Goal: Transaction & Acquisition: Purchase product/service

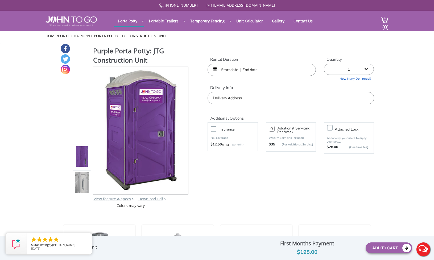
click at [265, 71] on input "text" at bounding box center [261, 70] width 108 height 12
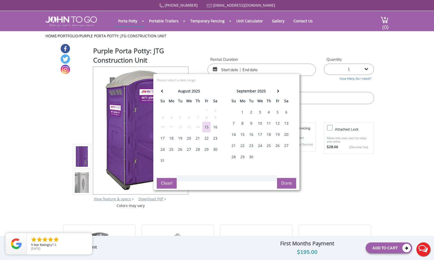
click at [172, 140] on div "18" at bounding box center [171, 138] width 9 height 11
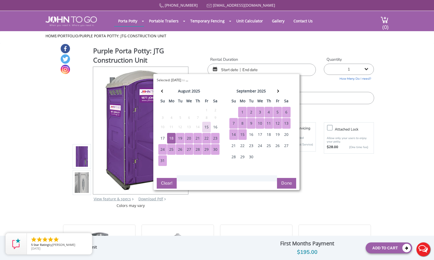
click at [242, 133] on div "15" at bounding box center [242, 134] width 9 height 11
type input "08/18/2025 to 09/15/2025"
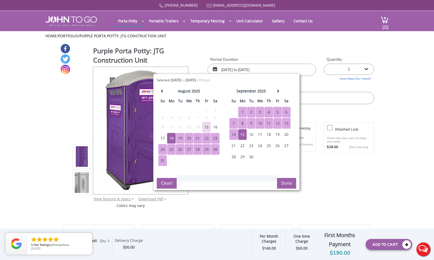
click at [290, 184] on button "Done" at bounding box center [286, 183] width 19 height 11
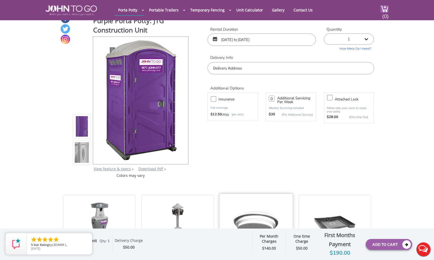
scroll to position [4, 0]
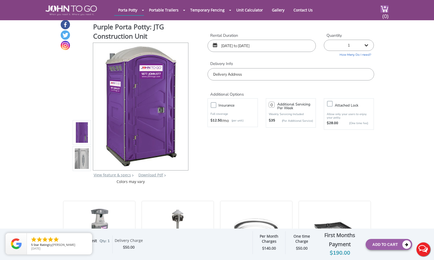
click at [216, 104] on label "Insurance" at bounding box center [238, 105] width 44 height 7
click at [0, 0] on input "Insurance" at bounding box center [0, 0] width 0 height 0
click at [255, 72] on input "text" at bounding box center [290, 74] width 166 height 12
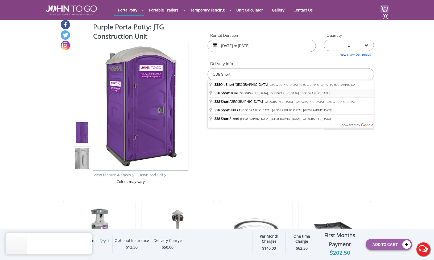
type input "[STREET_ADDRESS]"
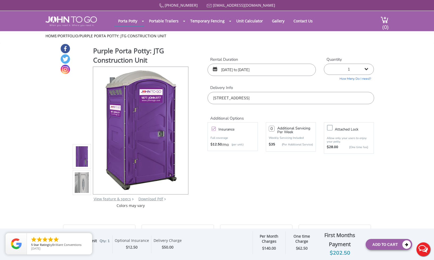
scroll to position [0, 1]
click at [364, 77] on link "How Many Do I need?" at bounding box center [349, 78] width 50 height 6
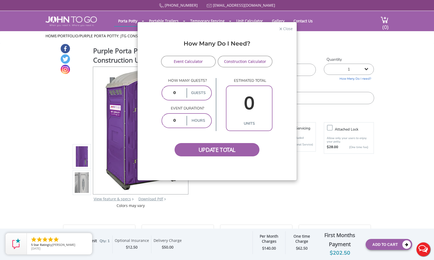
click at [244, 61] on link "Construction Calculator" at bounding box center [245, 62] width 55 height 12
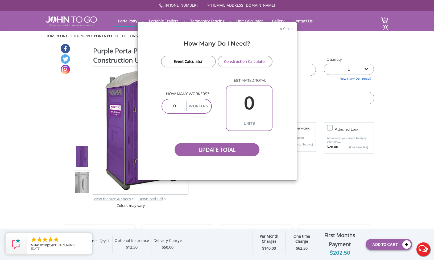
drag, startPoint x: 177, startPoint y: 103, endPoint x: 179, endPoint y: 110, distance: 6.4
click at [177, 104] on input "number" at bounding box center [174, 106] width 22 height 10
click at [212, 148] on span "Update Total" at bounding box center [216, 149] width 85 height 13
click at [239, 60] on link "Construction Calculator" at bounding box center [245, 62] width 55 height 12
click at [178, 108] on input "8" at bounding box center [174, 106] width 22 height 10
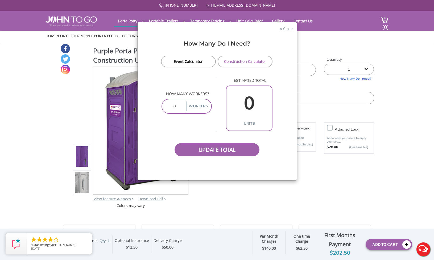
drag, startPoint x: 180, startPoint y: 107, endPoint x: 162, endPoint y: 106, distance: 17.3
click at [162, 106] on div "8 Workers" at bounding box center [186, 106] width 51 height 15
type input "10"
click at [169, 127] on div "How many workers? 10 Workers estimated total 0 units" at bounding box center [216, 104] width 111 height 53
click at [247, 59] on link "Construction Calculator" at bounding box center [245, 62] width 55 height 12
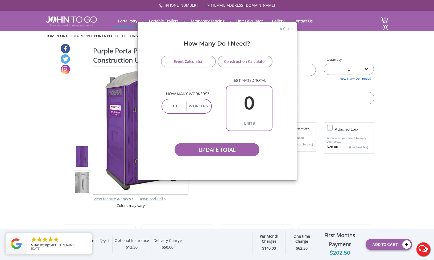
click at [178, 63] on link "Event Calculator" at bounding box center [188, 62] width 55 height 12
click at [236, 61] on link "Construction Calculator" at bounding box center [245, 62] width 55 height 12
click at [246, 81] on p "estimated total" at bounding box center [249, 80] width 47 height 5
click at [211, 152] on span "Update Total" at bounding box center [216, 149] width 85 height 13
click at [287, 30] on span "Close" at bounding box center [287, 28] width 10 height 5
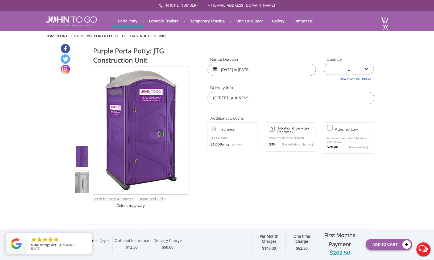
click at [361, 77] on link "How Many Do I need?" at bounding box center [349, 78] width 50 height 6
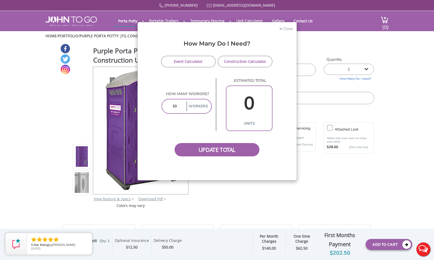
click at [203, 62] on link "Event Calculator" at bounding box center [188, 62] width 55 height 12
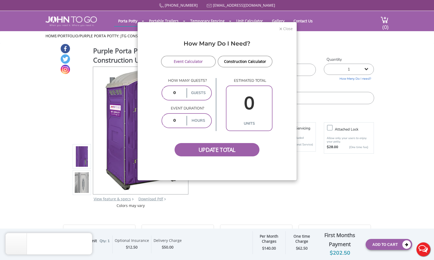
click at [287, 30] on span "Close" at bounding box center [287, 28] width 10 height 5
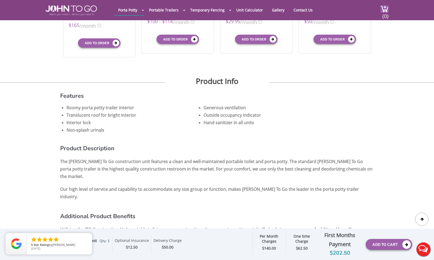
scroll to position [208, 0]
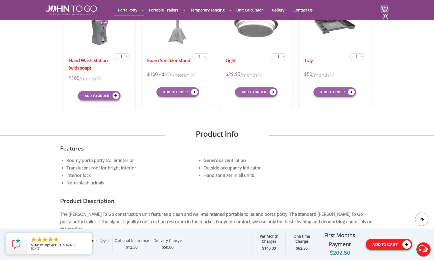
click at [382, 243] on button "Add To Cart" at bounding box center [388, 244] width 47 height 11
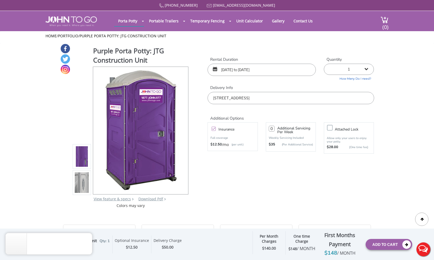
scroll to position [-4, 0]
click at [380, 21] on img at bounding box center [384, 19] width 8 height 7
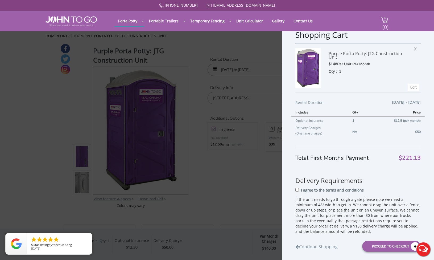
scroll to position [0, 0]
click at [297, 191] on input "I agree to the terms and conditions" at bounding box center [296, 189] width 3 height 3
checkbox input "true"
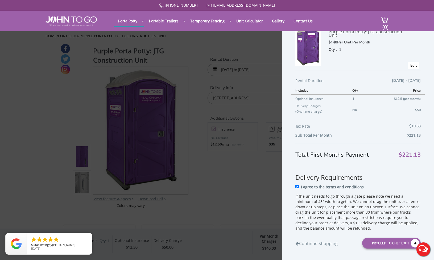
scroll to position [22, 0]
click at [392, 243] on div "Proceed to Checkout" at bounding box center [391, 242] width 59 height 11
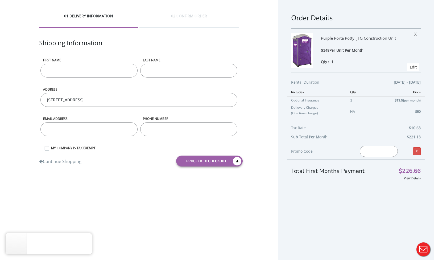
click at [128, 70] on input "First name" at bounding box center [88, 71] width 97 height 14
type input "Frank"
type input "Marano"
type input "[EMAIL_ADDRESS][DOMAIN_NAME]"
type input "9734674621"
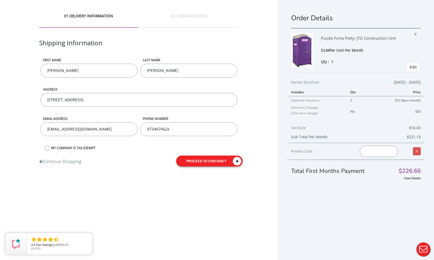
click at [232, 160] on button "proceed to checkout" at bounding box center [209, 160] width 66 height 11
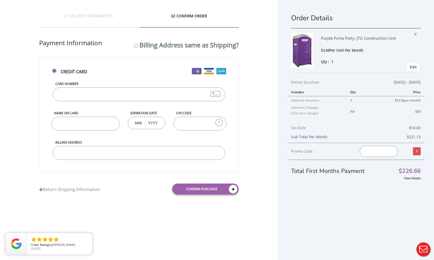
click at [145, 94] on input "Card Number" at bounding box center [139, 94] width 172 height 14
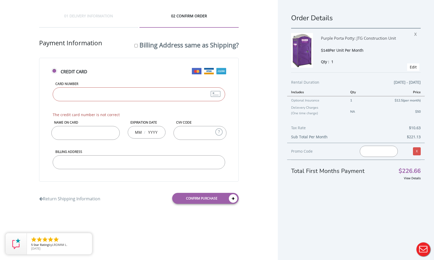
type input "[CREDIT_CARD_NUMBER]"
type input "[PERSON_NAME]"
type input "12"
type input "2029"
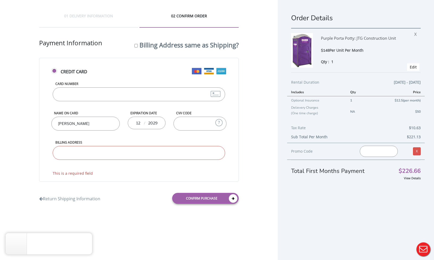
click at [209, 126] on input "CVV Code" at bounding box center [199, 123] width 53 height 14
type input "116"
click at [163, 149] on input "Billing Address" at bounding box center [139, 153] width 172 height 14
click at [216, 152] on input "Billing Address" at bounding box center [139, 153] width 172 height 14
type input "338 Short Drive"
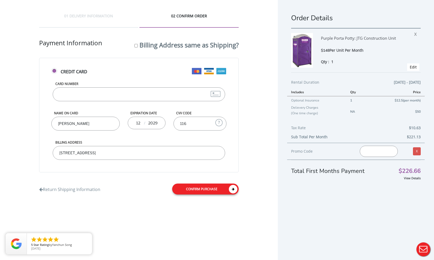
click at [233, 190] on icon at bounding box center [233, 189] width 9 height 9
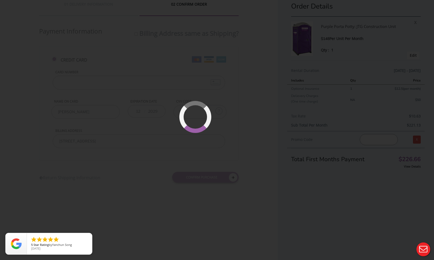
scroll to position [13, 0]
click at [291, 210] on div at bounding box center [217, 130] width 434 height 260
click at [250, 208] on div at bounding box center [217, 130] width 434 height 260
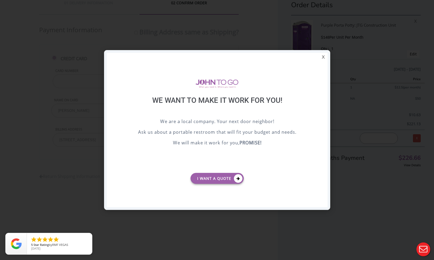
scroll to position [0, 0]
click at [323, 58] on div "X" at bounding box center [323, 57] width 8 height 9
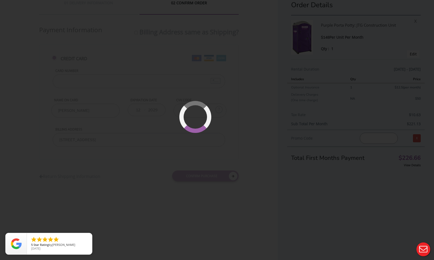
click at [253, 212] on div at bounding box center [217, 130] width 434 height 260
click at [284, 208] on div at bounding box center [217, 130] width 434 height 260
click at [329, 207] on div at bounding box center [217, 130] width 434 height 260
click at [251, 73] on div at bounding box center [217, 130] width 434 height 260
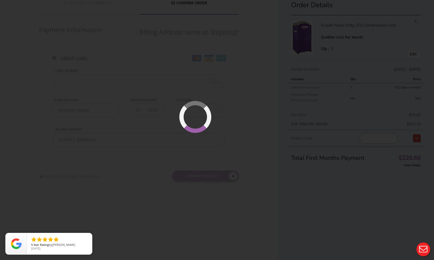
click at [235, 102] on div at bounding box center [217, 130] width 434 height 260
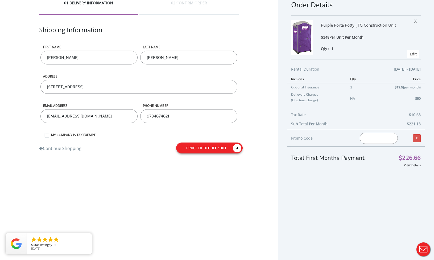
click at [225, 145] on button "proceed to checkout" at bounding box center [209, 147] width 66 height 11
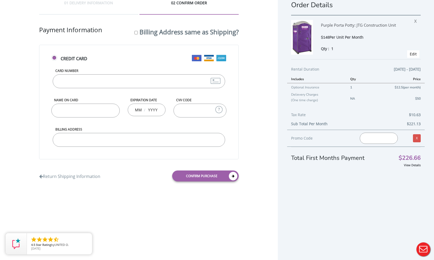
click at [134, 34] on input "Billing Address same as Shipping?" at bounding box center [135, 32] width 3 height 3
checkbox input "true"
type input "[STREET_ADDRESS]"
click at [127, 79] on input "Card Number" at bounding box center [139, 81] width 172 height 14
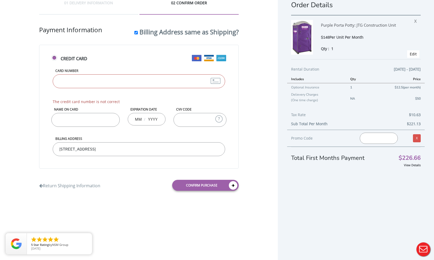
type input "[CREDIT_CARD_NUMBER]"
type input "Frank Marano"
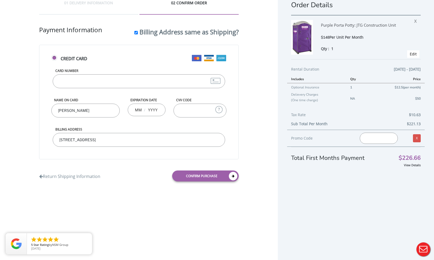
type input "12"
type input "2029"
click at [201, 109] on input "CVV Code" at bounding box center [199, 110] width 53 height 14
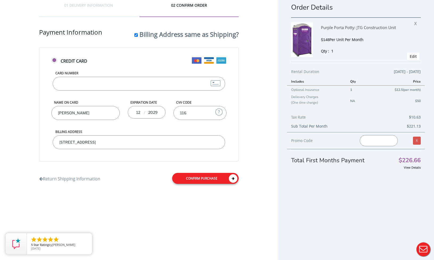
type input "116"
click at [210, 177] on link "Confirm purchase" at bounding box center [205, 178] width 66 height 11
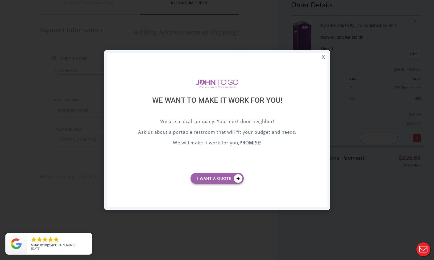
scroll to position [0, 0]
click at [323, 59] on div "X" at bounding box center [323, 57] width 8 height 9
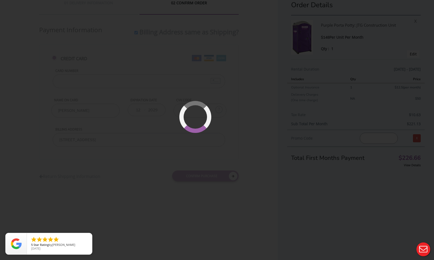
scroll to position [13, 0]
click at [261, 74] on div at bounding box center [217, 130] width 434 height 260
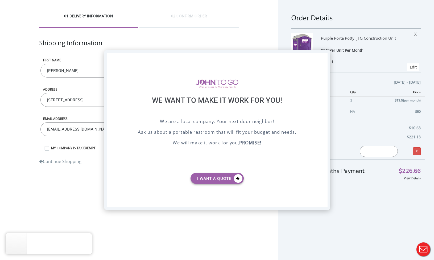
click at [323, 57] on div "X" at bounding box center [323, 57] width 8 height 9
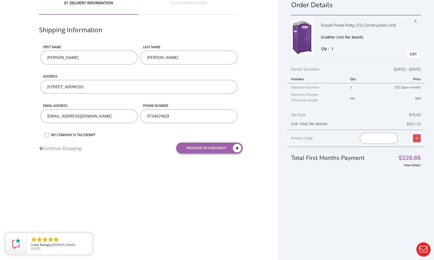
scroll to position [13, 0]
click at [214, 148] on button "proceed to checkout" at bounding box center [209, 147] width 66 height 11
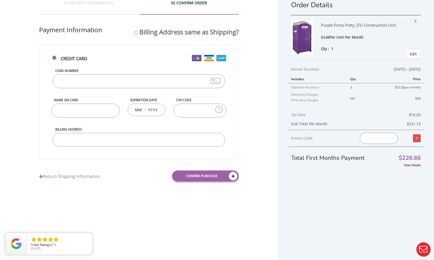
click at [134, 33] on input "Billing Address same as Shipping?" at bounding box center [135, 32] width 3 height 3
checkbox input "true"
type input "[STREET_ADDRESS]"
click at [124, 78] on input "Card Number" at bounding box center [139, 81] width 172 height 14
type input "5122308377388896"
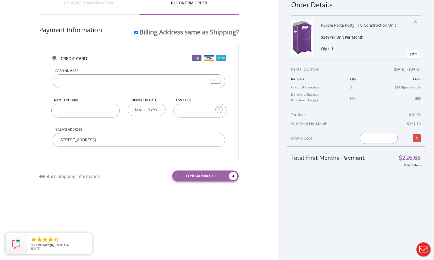
type input "Frank Marano"
type input "12"
type input "2029"
click at [183, 111] on input "CVV Code" at bounding box center [199, 110] width 53 height 14
type input "116"
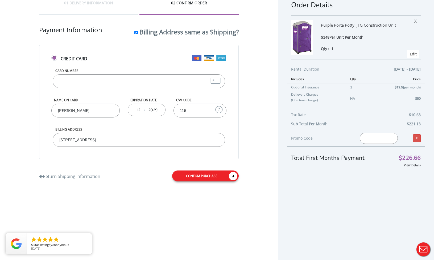
click at [232, 176] on icon at bounding box center [233, 176] width 9 height 9
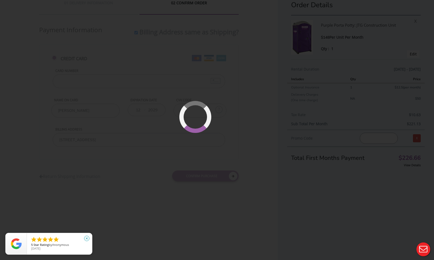
click at [86, 239] on icon "close" at bounding box center [86, 237] width 5 height 5
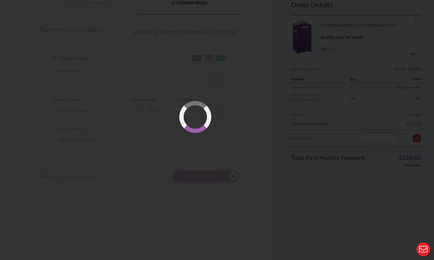
click at [308, 205] on div at bounding box center [217, 130] width 434 height 260
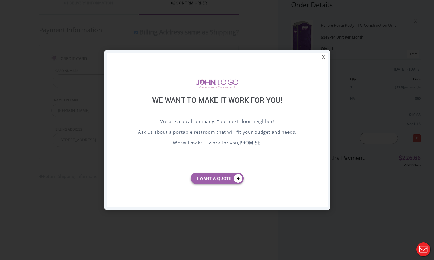
scroll to position [0, 0]
click at [321, 58] on div "X" at bounding box center [323, 57] width 8 height 9
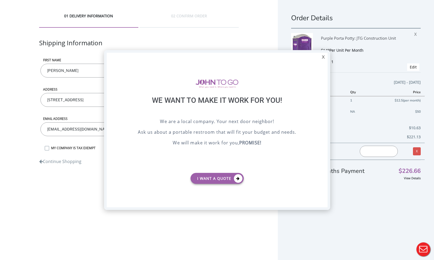
scroll to position [13, 0]
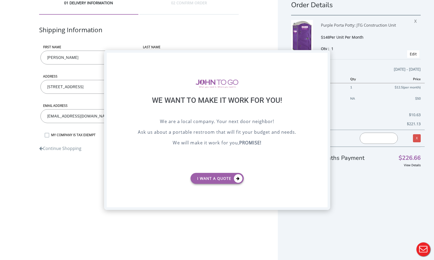
click at [322, 59] on div "X" at bounding box center [323, 57] width 8 height 9
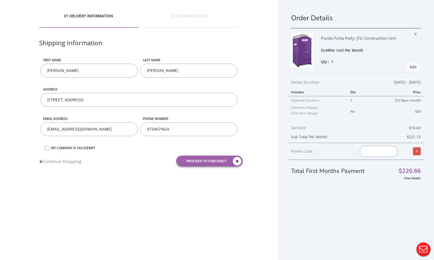
scroll to position [0, 0]
click at [414, 34] on span "X" at bounding box center [416, 33] width 5 height 7
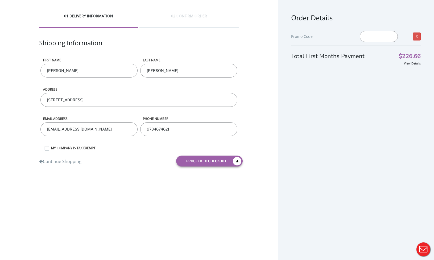
scroll to position [-5, 0]
click at [415, 38] on link "X" at bounding box center [417, 36] width 8 height 8
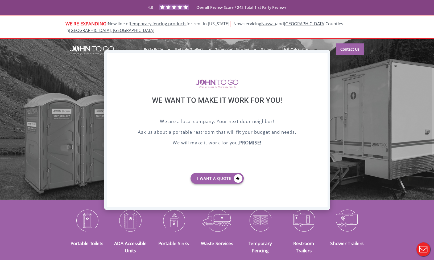
click at [322, 57] on div "X" at bounding box center [323, 57] width 8 height 9
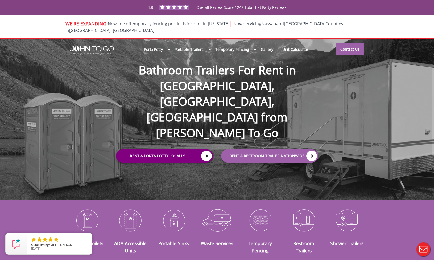
click at [203, 150] on icon at bounding box center [206, 155] width 11 height 11
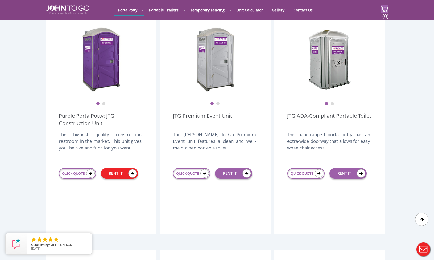
scroll to position [158, 0]
click at [110, 168] on link "RENT IT" at bounding box center [119, 173] width 37 height 11
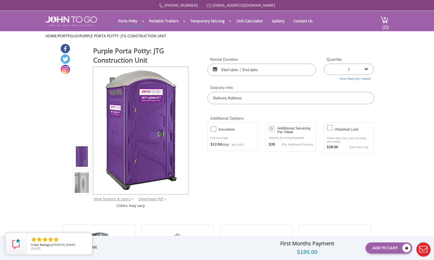
click at [223, 69] on input "text" at bounding box center [261, 70] width 108 height 12
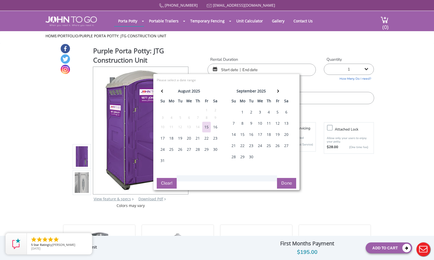
click at [171, 140] on div "18" at bounding box center [171, 138] width 9 height 11
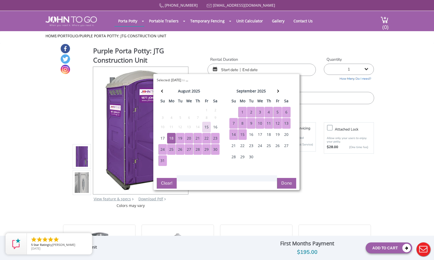
click at [240, 137] on div "15" at bounding box center [242, 134] width 9 height 11
type input "08/18/2025 to 09/15/2025"
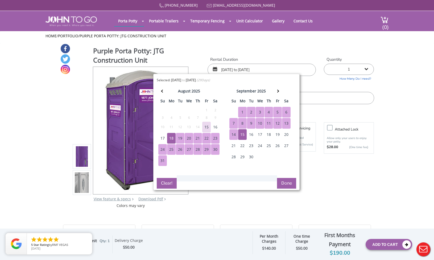
click at [285, 186] on button "Done" at bounding box center [286, 183] width 19 height 11
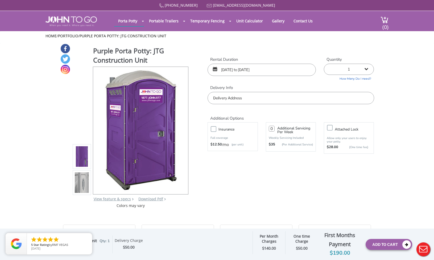
click at [261, 97] on input "text" at bounding box center [290, 98] width 166 height 12
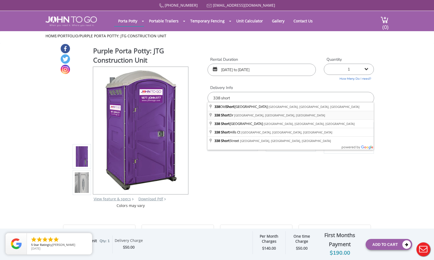
type input "338 Short Dr, Mountainside, NJ, USA"
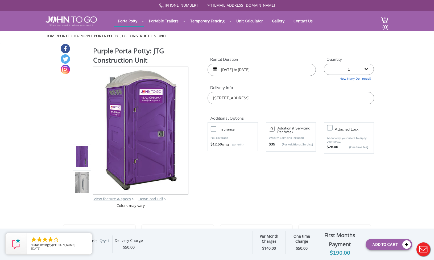
click at [216, 126] on label "Insurance" at bounding box center [238, 129] width 44 height 7
click at [0, 0] on input "Insurance" at bounding box center [0, 0] width 0 height 0
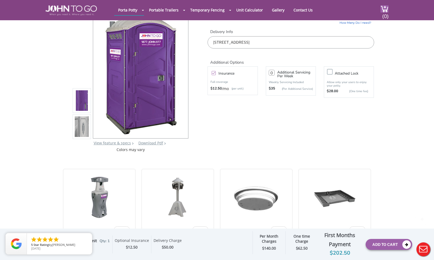
scroll to position [42, 0]
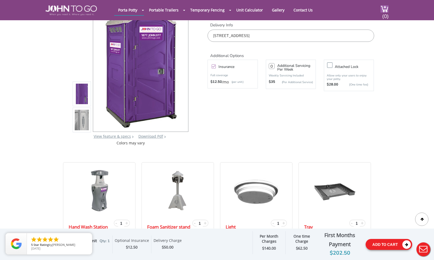
click at [388, 243] on button "Add To Cart" at bounding box center [388, 244] width 47 height 11
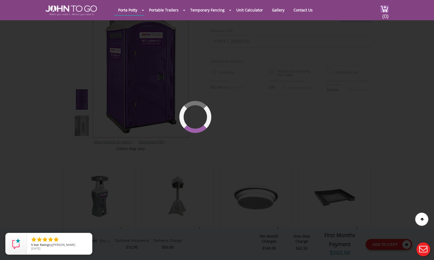
scroll to position [36, 0]
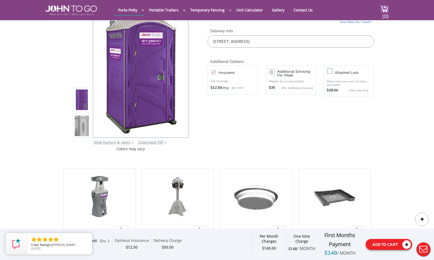
click at [405, 241] on icon at bounding box center [406, 244] width 9 height 9
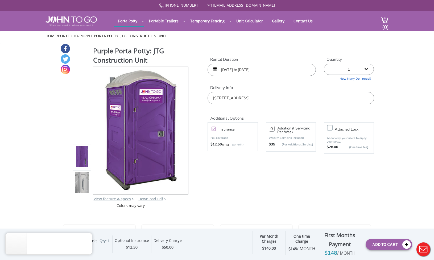
scroll to position [0, 0]
click at [385, 20] on span "(0)" at bounding box center [385, 24] width 6 height 11
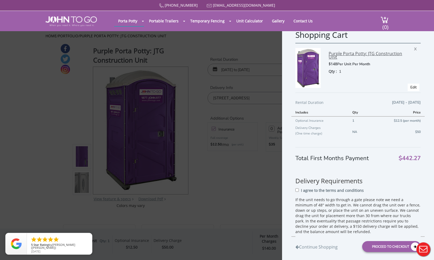
scroll to position [1, 0]
click at [411, 86] on link "Edit" at bounding box center [413, 86] width 6 height 5
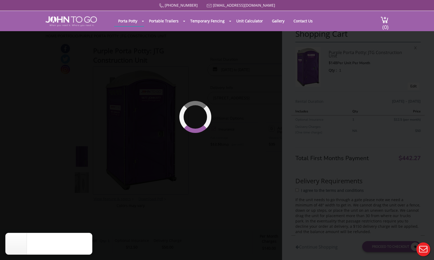
type input "08/18/2025 to 09/15/2025"
type input "0"
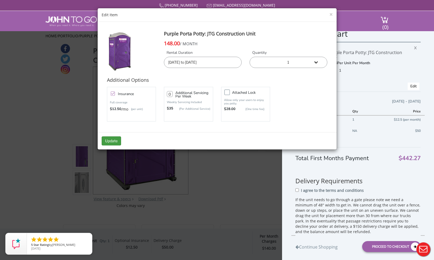
click at [111, 138] on button "Update" at bounding box center [111, 140] width 19 height 9
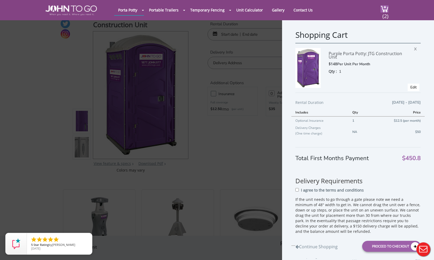
scroll to position [16, 0]
click at [414, 48] on span "X" at bounding box center [416, 48] width 5 height 7
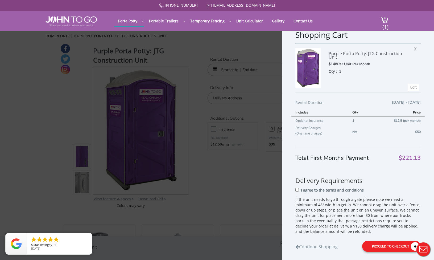
click at [399, 247] on div "Proceed to Checkout" at bounding box center [391, 245] width 59 height 11
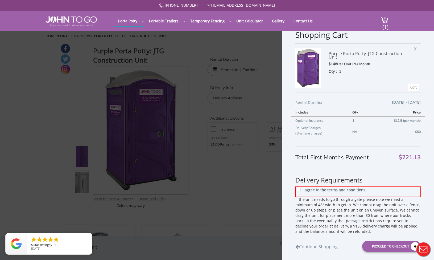
click at [298, 190] on input "I agree to the terms and conditions" at bounding box center [298, 188] width 3 height 3
checkbox input "true"
click at [386, 244] on div "Proceed to Checkout" at bounding box center [391, 245] width 59 height 11
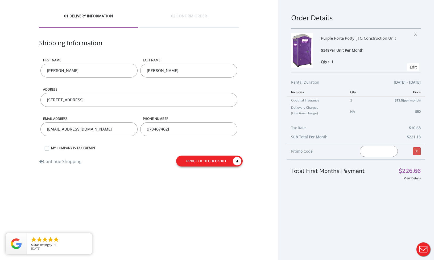
click at [236, 161] on icon "submit" at bounding box center [237, 161] width 9 height 9
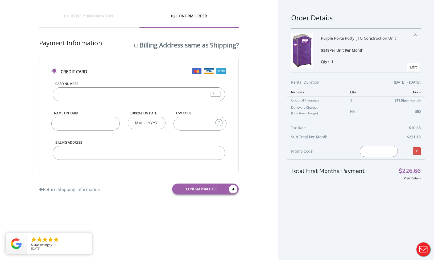
click at [122, 95] on input "Card Number" at bounding box center [139, 94] width 172 height 14
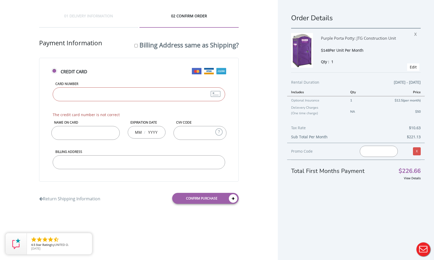
type input "5122308377388896"
type input "Frank Marano"
type input "12"
type input "2029"
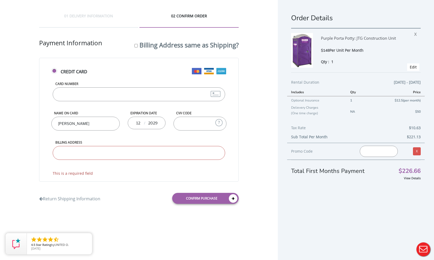
click at [201, 123] on input "CVV Code" at bounding box center [199, 123] width 53 height 14
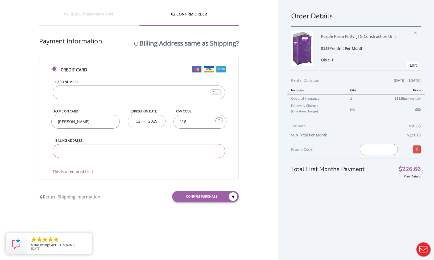
type input "116"
click at [175, 150] on input "Billing Address" at bounding box center [139, 151] width 172 height 14
click at [214, 151] on input "Billing Address" at bounding box center [139, 151] width 172 height 14
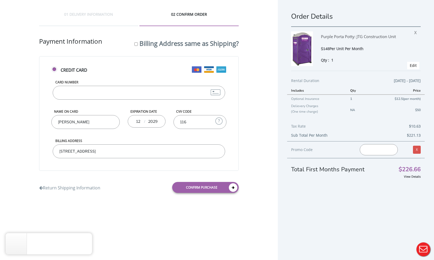
click at [128, 154] on input "338 Short Drive" at bounding box center [139, 151] width 172 height 14
click at [158, 151] on input "338 Short Drive" at bounding box center [139, 151] width 172 height 14
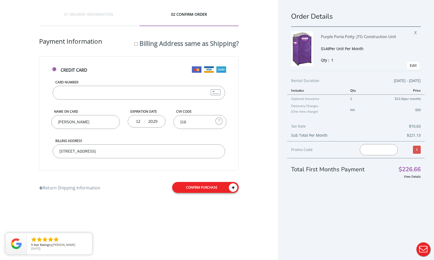
type input "338 Short Drive mountainside nj 07092"
click at [211, 185] on link "Confirm purchase" at bounding box center [205, 187] width 66 height 11
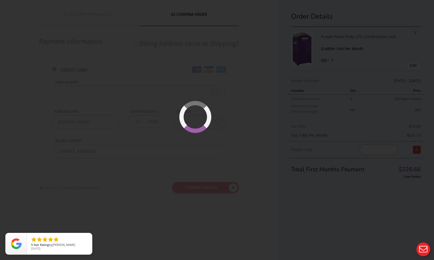
scroll to position [13, 0]
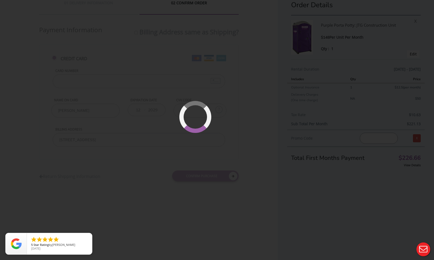
click at [243, 182] on div at bounding box center [217, 130] width 434 height 260
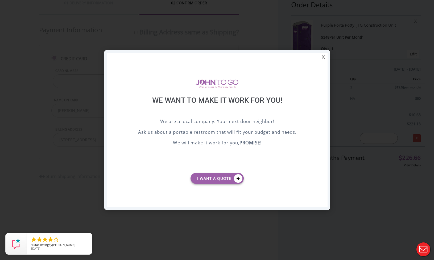
scroll to position [0, 0]
click at [321, 57] on div "X" at bounding box center [323, 57] width 8 height 9
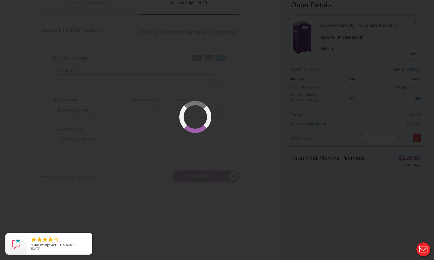
click at [269, 110] on div at bounding box center [217, 130] width 434 height 260
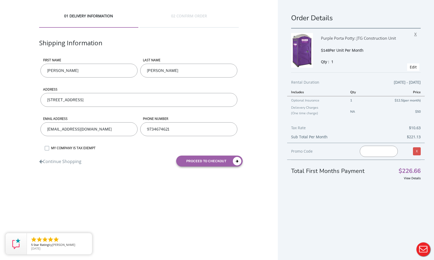
click at [415, 34] on span "X" at bounding box center [416, 33] width 5 height 7
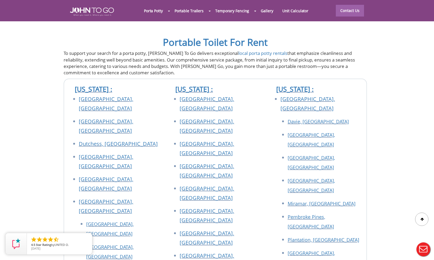
scroll to position [1891, 2]
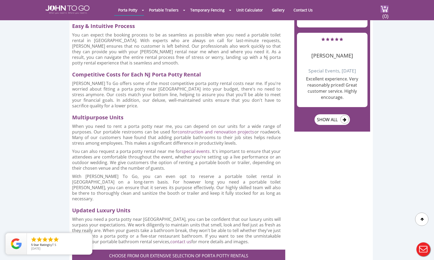
scroll to position [543, 0]
click at [306, 10] on link "Contact Us" at bounding box center [302, 10] width 27 height 10
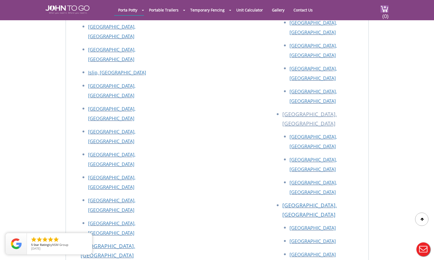
scroll to position [961, 0]
